Goal: Browse casually

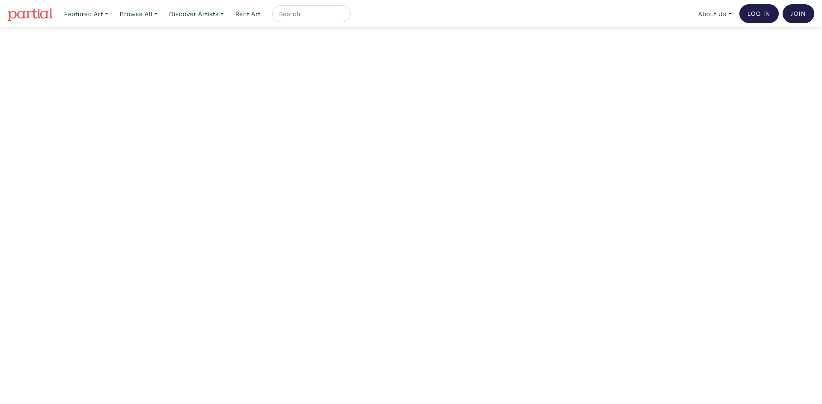
click at [30, 12] on img at bounding box center [30, 14] width 45 height 13
